Goal: Task Accomplishment & Management: Manage account settings

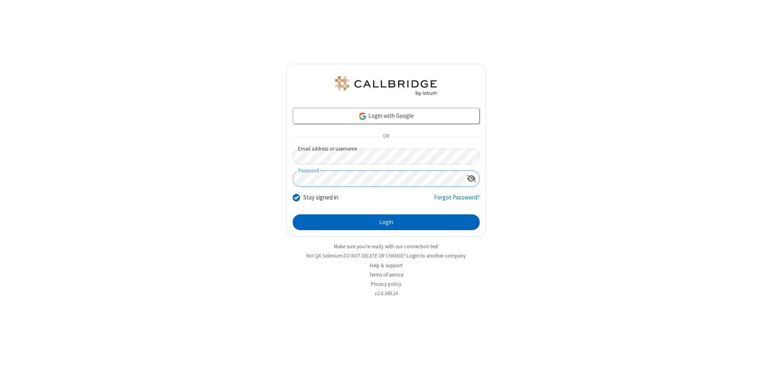
click at [386, 222] on button "Login" at bounding box center [386, 222] width 187 height 16
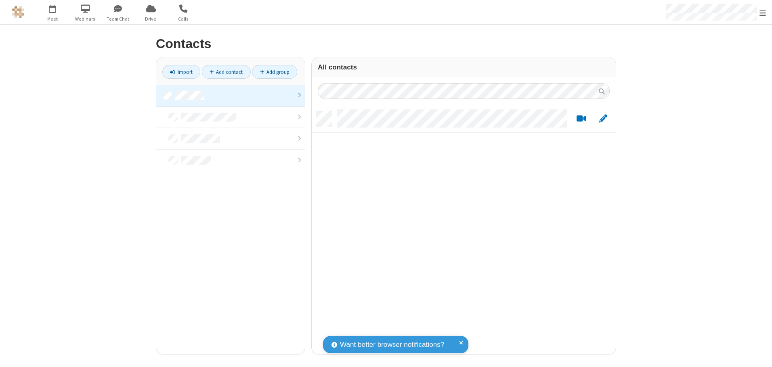
scroll to position [244, 298]
click at [231, 95] on link at bounding box center [230, 96] width 149 height 22
click at [603, 118] on span "Edit" at bounding box center [603, 119] width 8 height 10
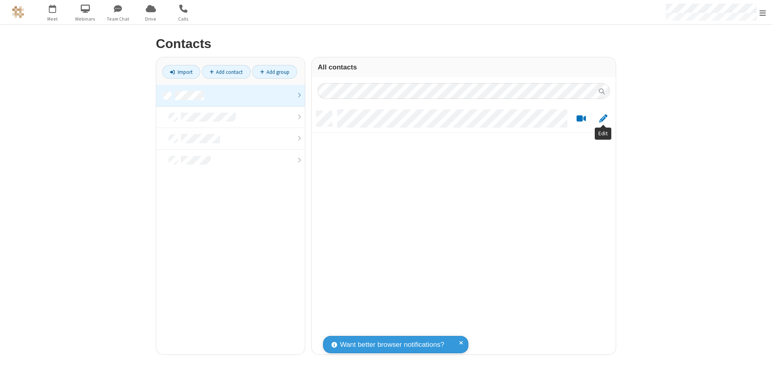
scroll to position [244, 298]
click at [231, 95] on link at bounding box center [230, 96] width 149 height 22
